Goal: Transaction & Acquisition: Purchase product/service

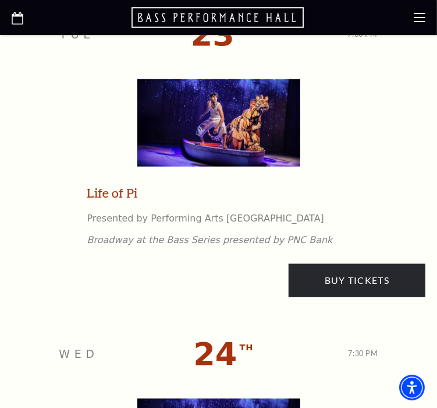
scroll to position [2716, 0]
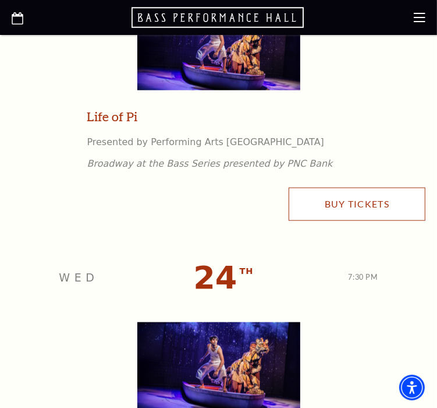
click at [360, 197] on link "Buy Tickets" at bounding box center [357, 203] width 137 height 33
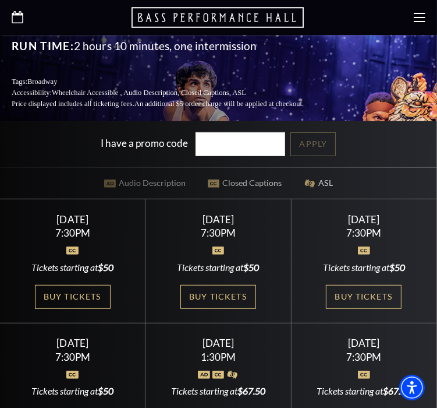
scroll to position [271, 0]
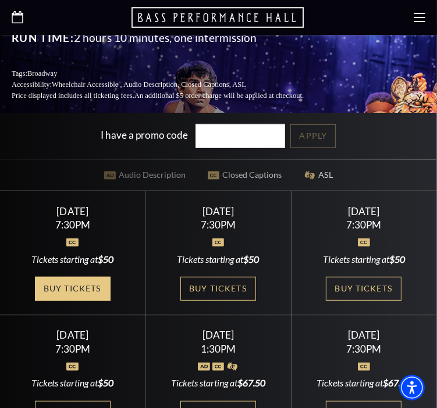
click at [91, 280] on link "Buy Tickets" at bounding box center [73, 289] width 76 height 24
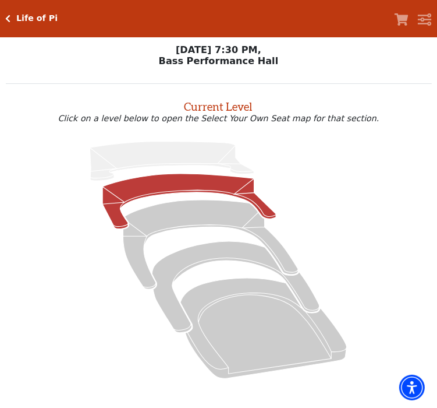
click at [193, 189] on icon at bounding box center [189, 200] width 173 height 55
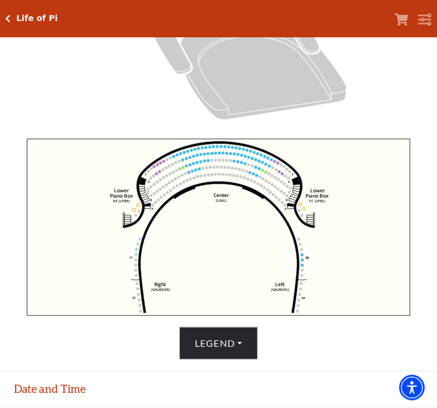
scroll to position [282, 0]
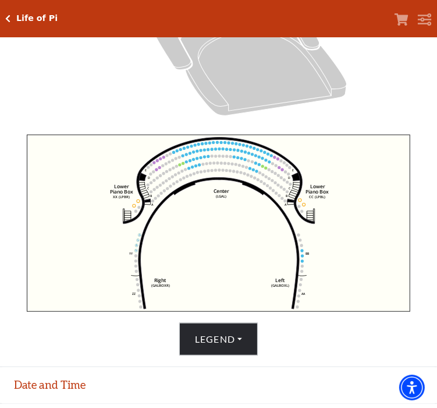
click at [7, 21] on icon "Click here to go back to filters" at bounding box center [8, 19] width 5 height 8
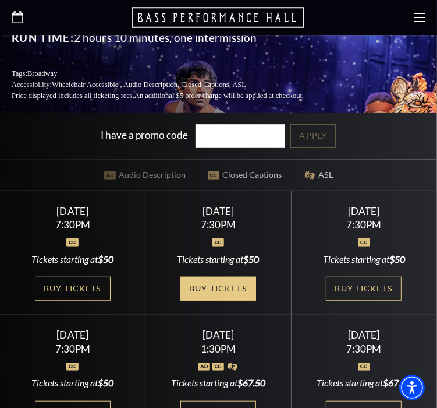
click at [229, 277] on link "Buy Tickets" at bounding box center [218, 289] width 76 height 24
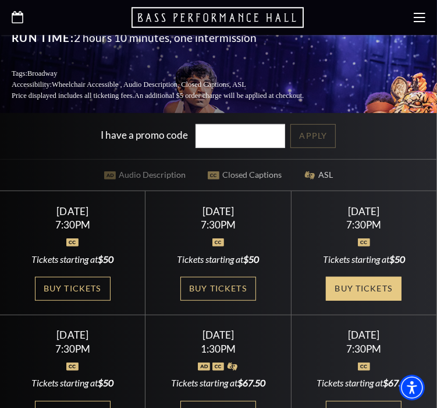
click at [375, 277] on link "Buy Tickets" at bounding box center [364, 289] width 76 height 24
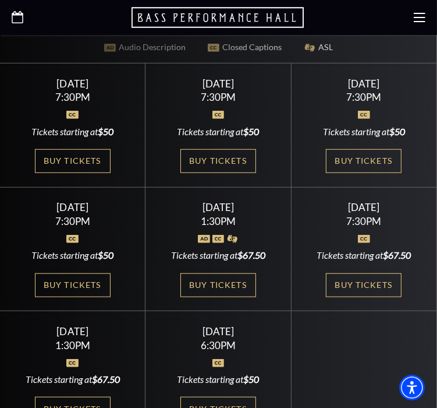
scroll to position [408, 0]
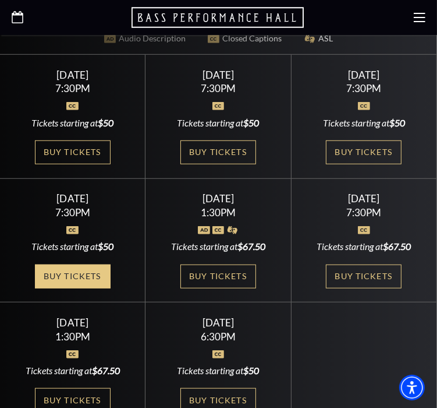
click at [59, 264] on link "Buy Tickets" at bounding box center [73, 276] width 76 height 24
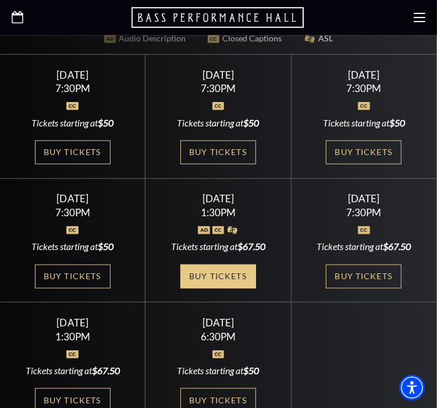
click at [224, 264] on link "Buy Tickets" at bounding box center [218, 276] width 76 height 24
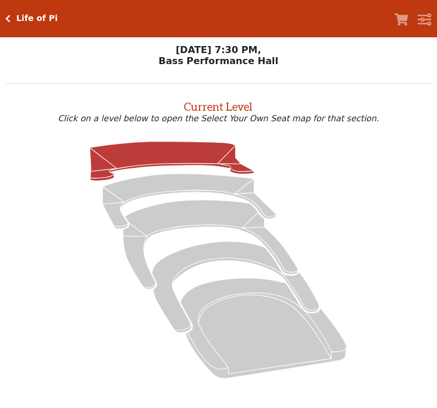
click at [199, 161] on icon at bounding box center [172, 161] width 164 height 40
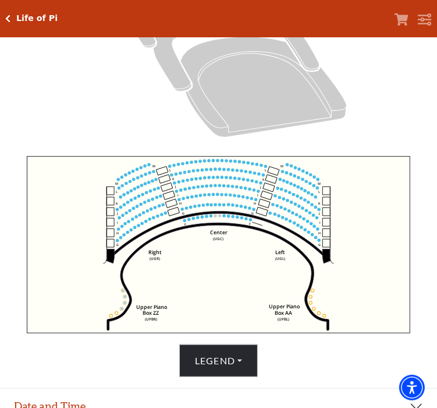
scroll to position [296, 0]
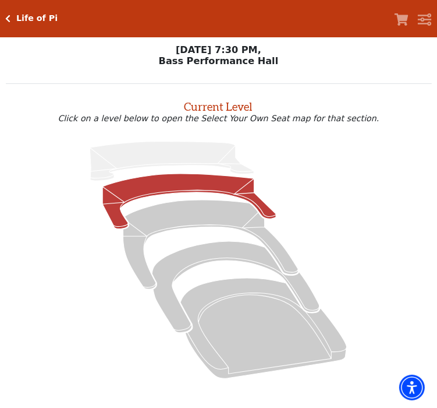
click at [167, 196] on icon at bounding box center [189, 200] width 173 height 55
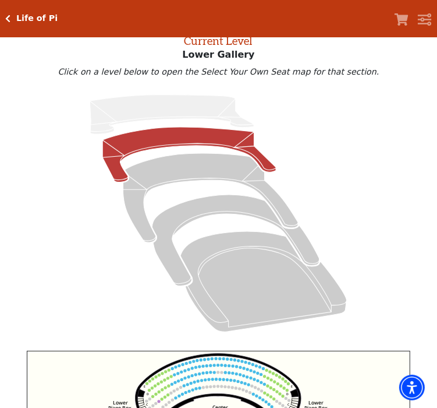
scroll to position [44, 0]
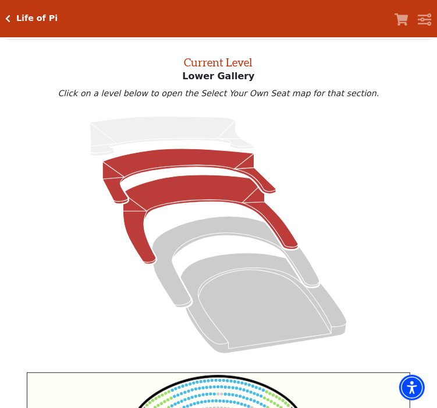
click at [187, 190] on icon at bounding box center [210, 219] width 175 height 89
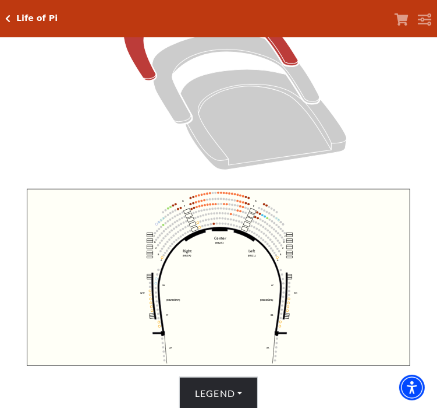
scroll to position [316, 0]
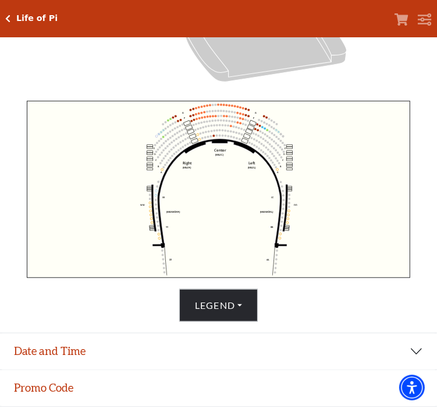
drag, startPoint x: 268, startPoint y: 120, endPoint x: 264, endPoint y: 114, distance: 7.6
click at [264, 115] on icon "Center (MEZC) Right (MEZR) Left (MEZL) (MEXBOXR) (MEXBOXL) XX WW CC DD YY BB ZZ…" at bounding box center [219, 189] width 384 height 177
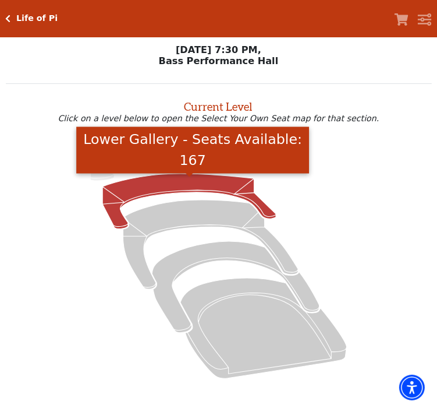
click at [199, 183] on icon "Lower Gallery - Seats Available: 167" at bounding box center [189, 200] width 173 height 55
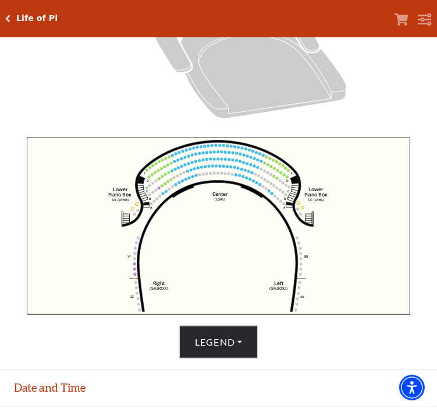
scroll to position [316, 0]
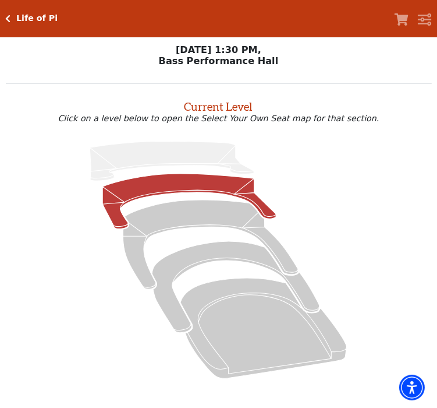
click at [158, 183] on icon "Lower Gallery - Seats Available: 107" at bounding box center [189, 200] width 173 height 55
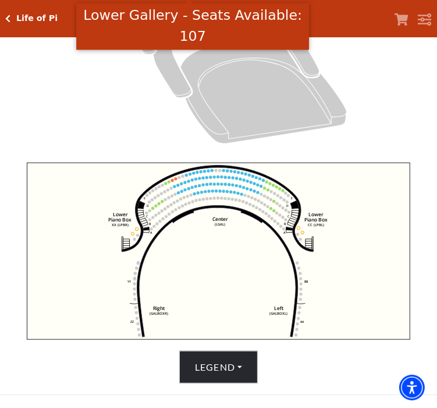
scroll to position [269, 0]
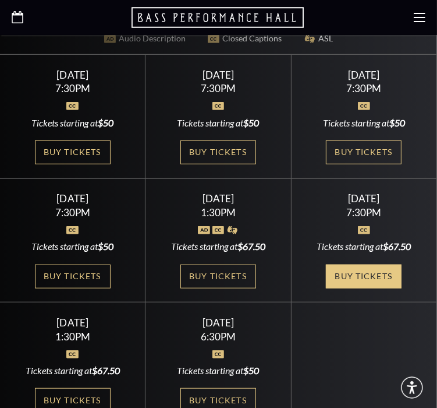
click at [367, 264] on link "Buy Tickets" at bounding box center [364, 276] width 76 height 24
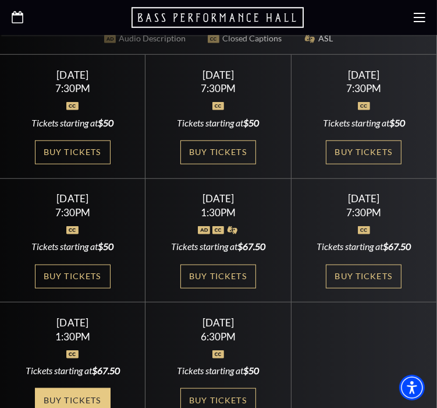
click at [75, 388] on link "Buy Tickets" at bounding box center [73, 400] width 76 height 24
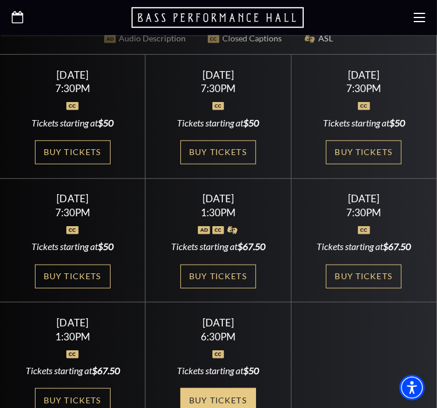
click at [223, 388] on link "Buy Tickets" at bounding box center [218, 400] width 76 height 24
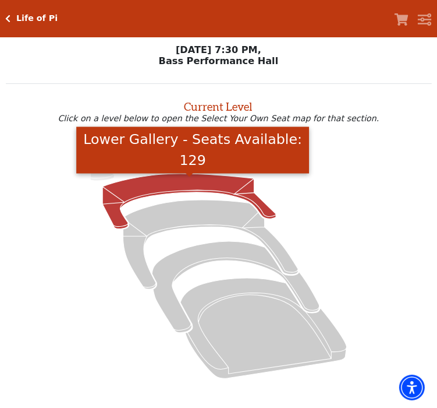
click at [204, 182] on icon "Lower Gallery - Seats Available: 129" at bounding box center [189, 200] width 173 height 55
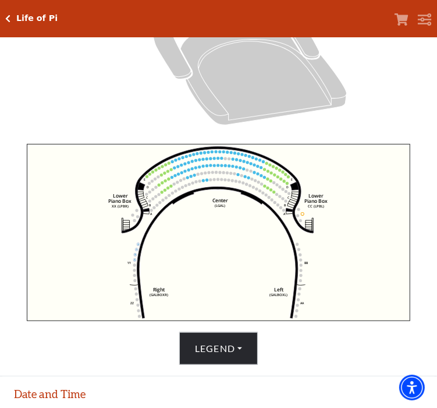
scroll to position [276, 0]
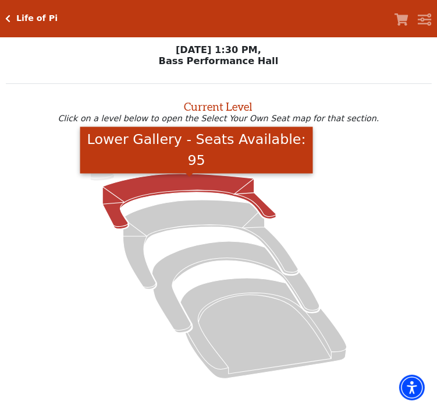
click at [192, 188] on icon "Lower Gallery - Seats Available: 95" at bounding box center [189, 200] width 173 height 55
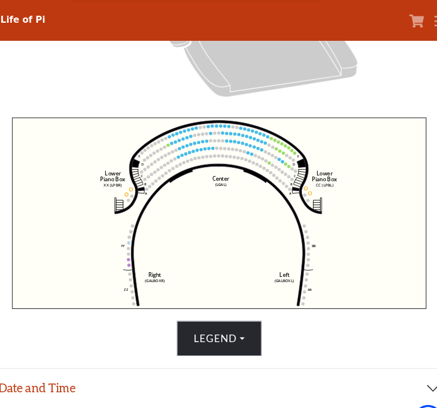
scroll to position [304, 0]
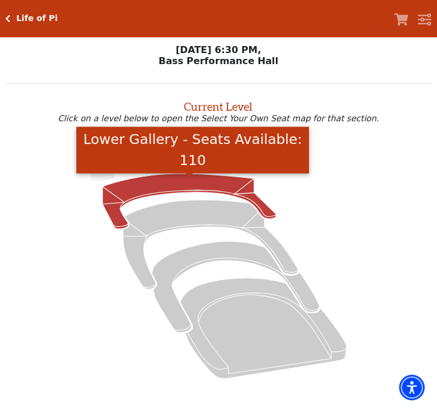
click at [174, 185] on icon "Lower Gallery - Seats Available: 110" at bounding box center [189, 200] width 173 height 55
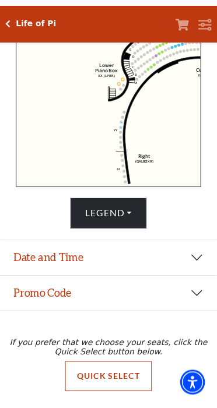
scroll to position [284, 0]
